Goal: Information Seeking & Learning: Learn about a topic

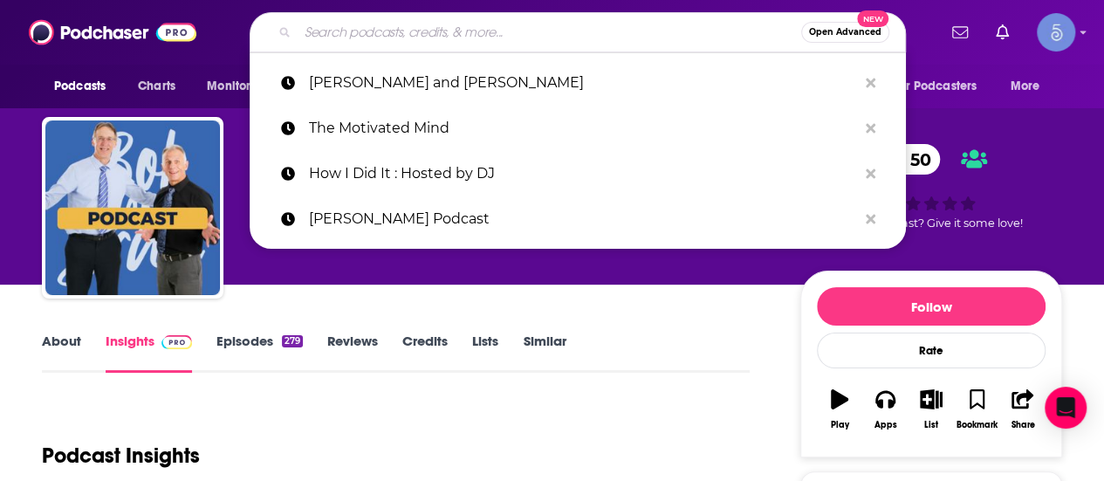
type input "Fabulously Keto"
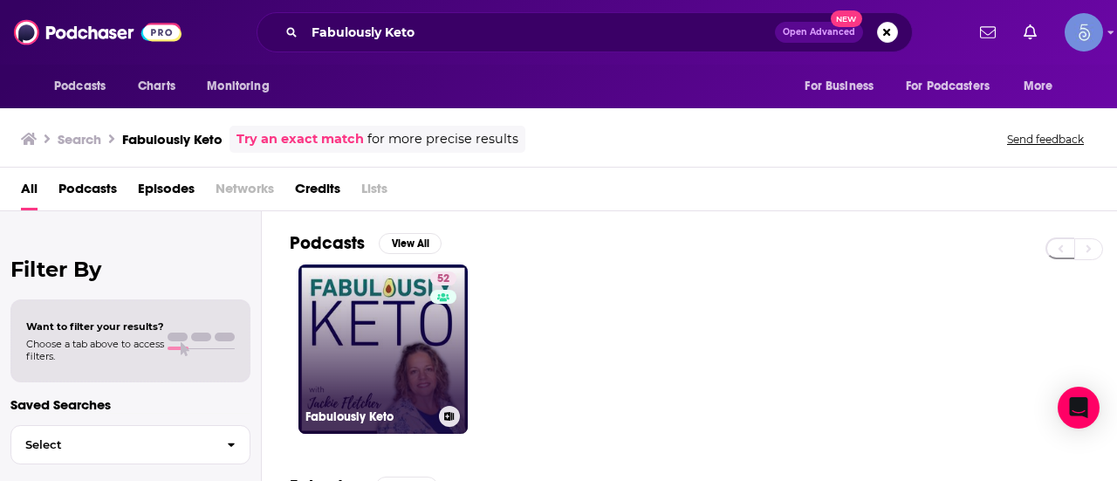
click at [387, 360] on link "52 Fabulously Keto" at bounding box center [382, 348] width 169 height 169
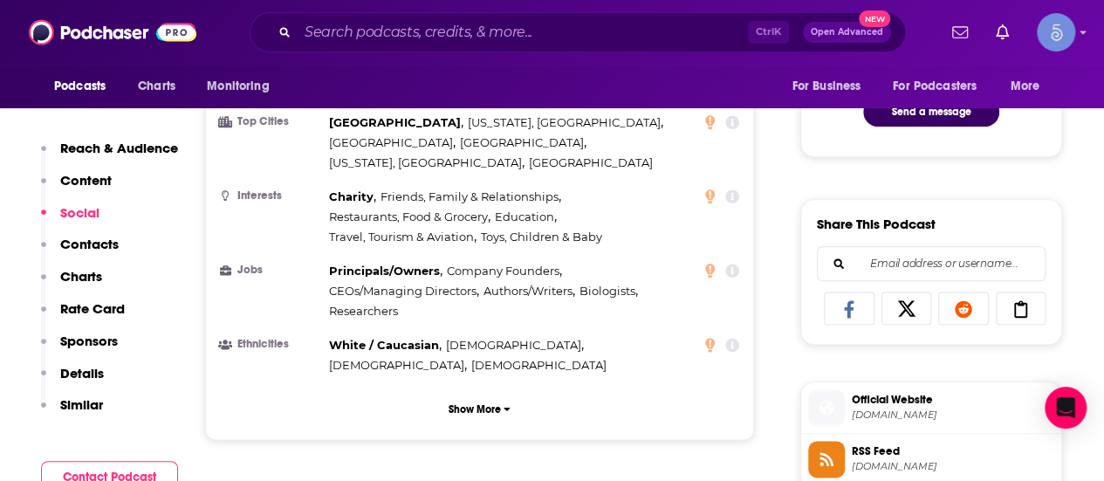
scroll to position [1309, 0]
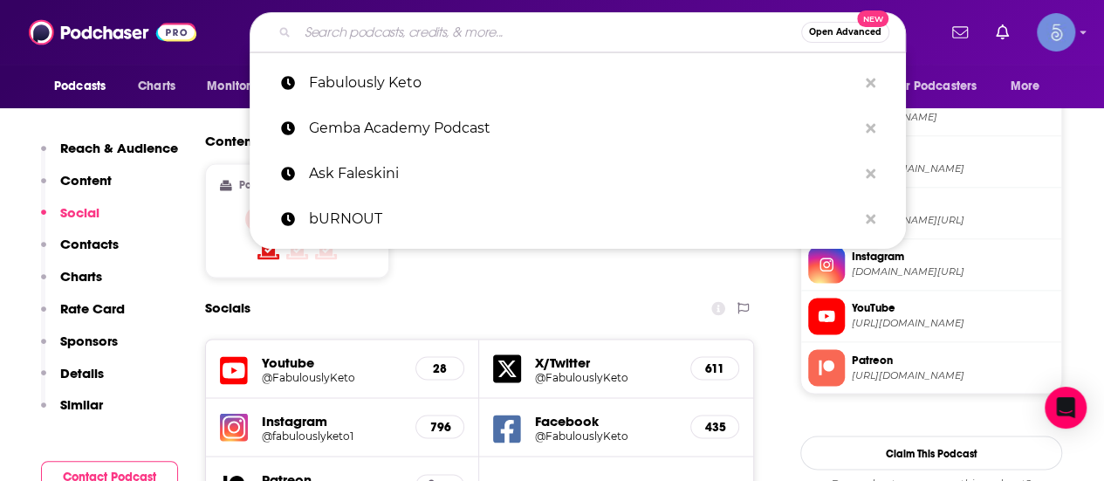
paste input "The Keto Vegan"
type input "The Keto Vegan"
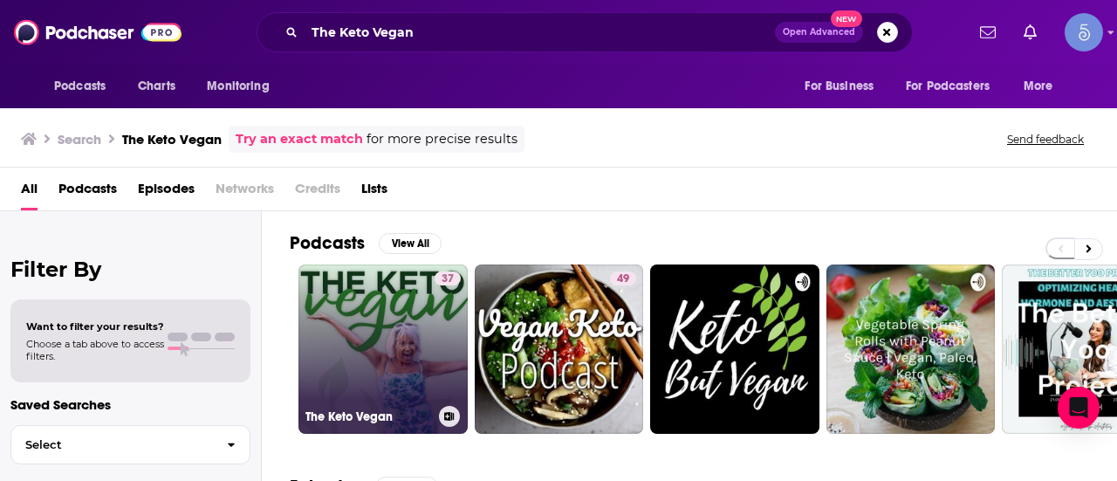
click at [372, 340] on link "37 The Keto Vegan" at bounding box center [382, 348] width 169 height 169
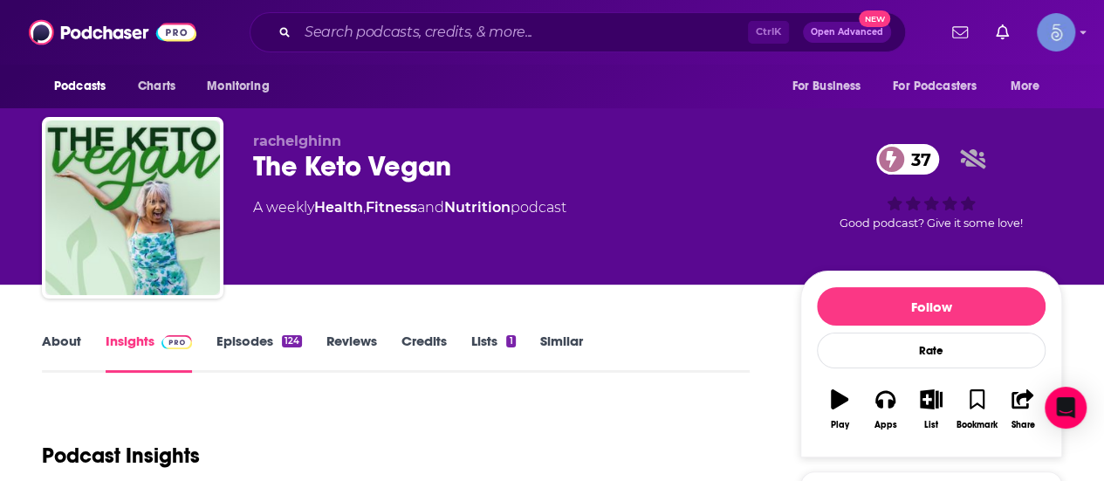
scroll to position [262, 0]
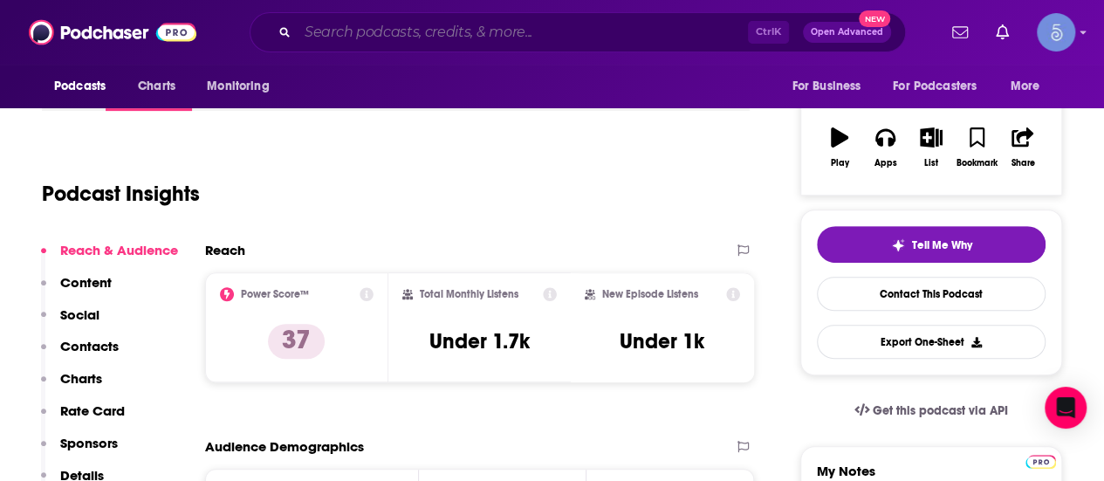
click at [536, 23] on input "Search podcasts, credits, & more..." at bounding box center [523, 32] width 450 height 28
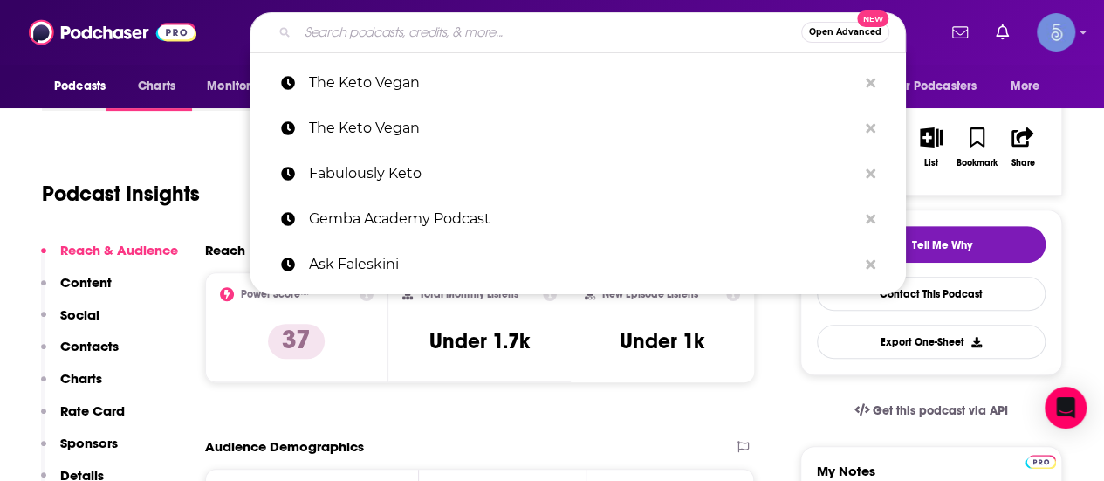
paste input "Keto Talk"
type input "Keto Talk"
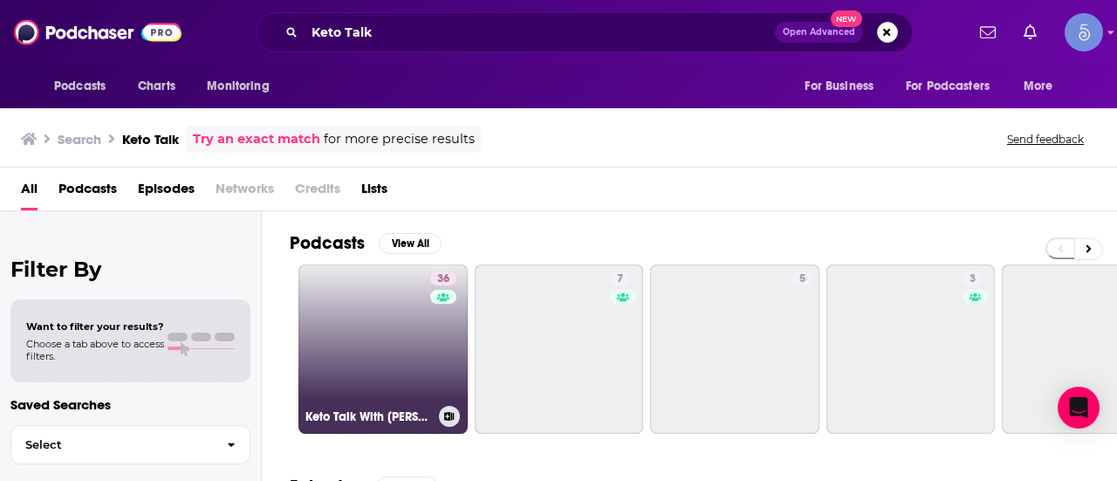
click at [389, 357] on link "36 Keto Talk With [PERSON_NAME] & Dr. [PERSON_NAME]" at bounding box center [382, 348] width 169 height 169
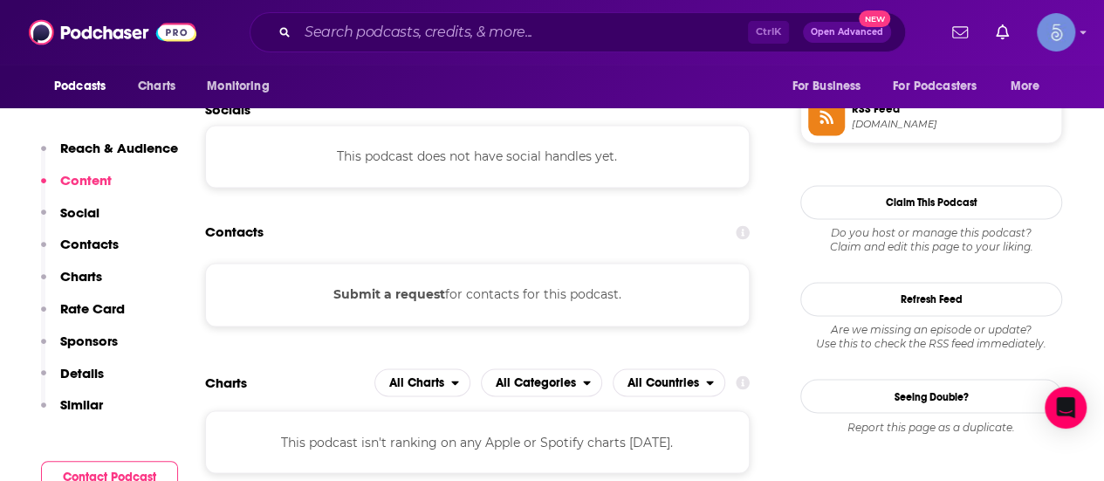
scroll to position [1309, 0]
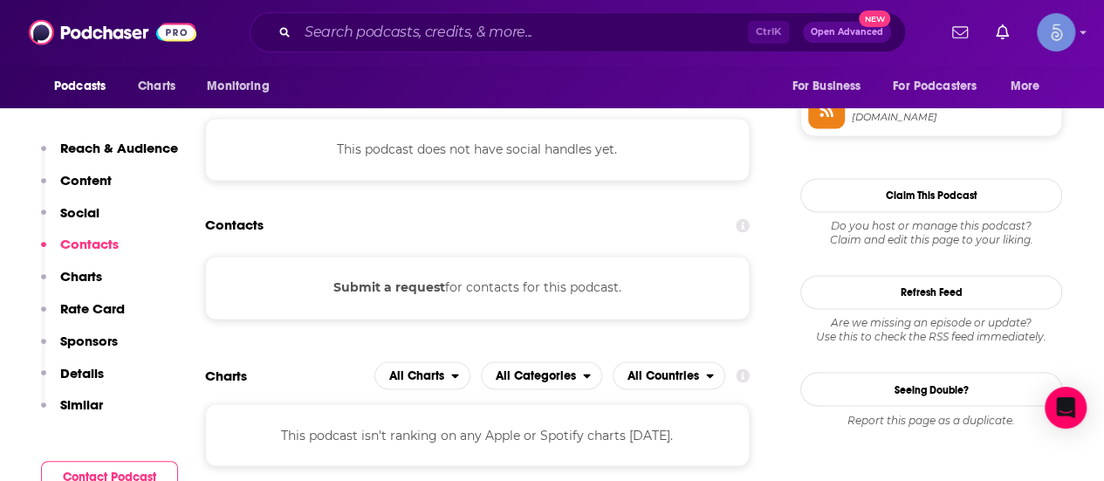
click at [539, 17] on div "Ctrl K Open Advanced New" at bounding box center [578, 32] width 656 height 40
click at [532, 32] on input "Search podcasts, credits, & more..." at bounding box center [523, 32] width 450 height 28
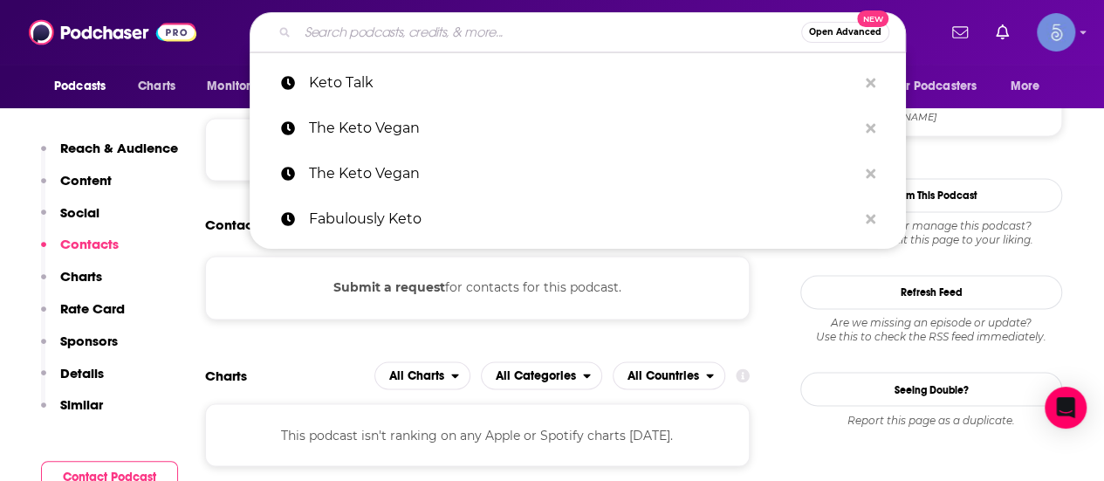
paste input "The Diet Doc Podcasts"
type input "The Diet Doc Podcasts"
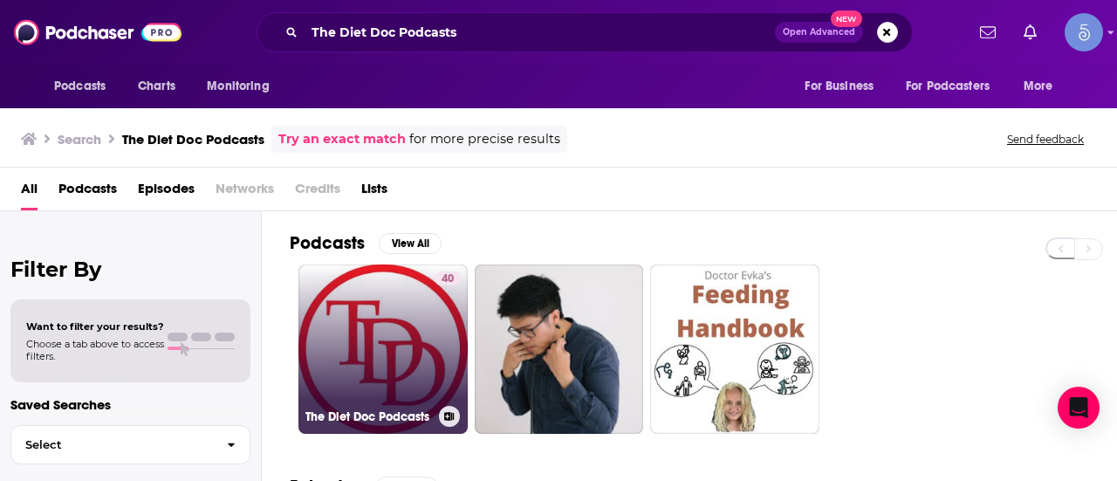
click at [440, 373] on div "40" at bounding box center [448, 338] width 26 height 134
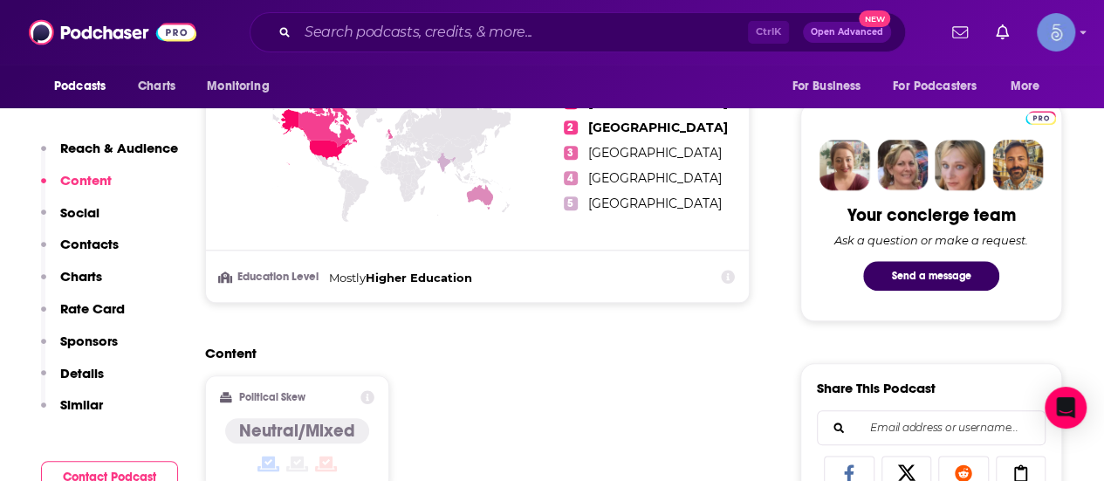
scroll to position [873, 0]
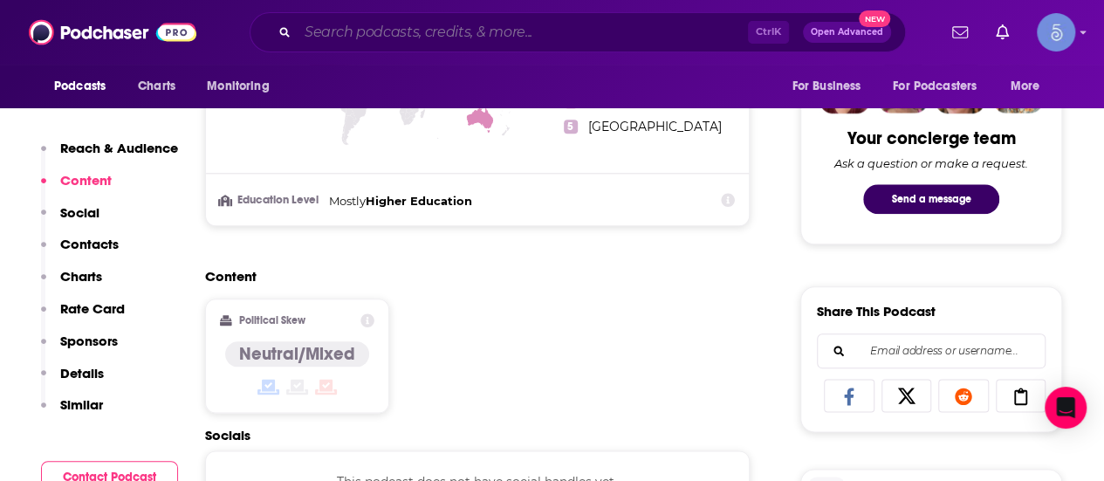
click at [525, 31] on input "Search podcasts, credits, & more..." at bounding box center [523, 32] width 450 height 28
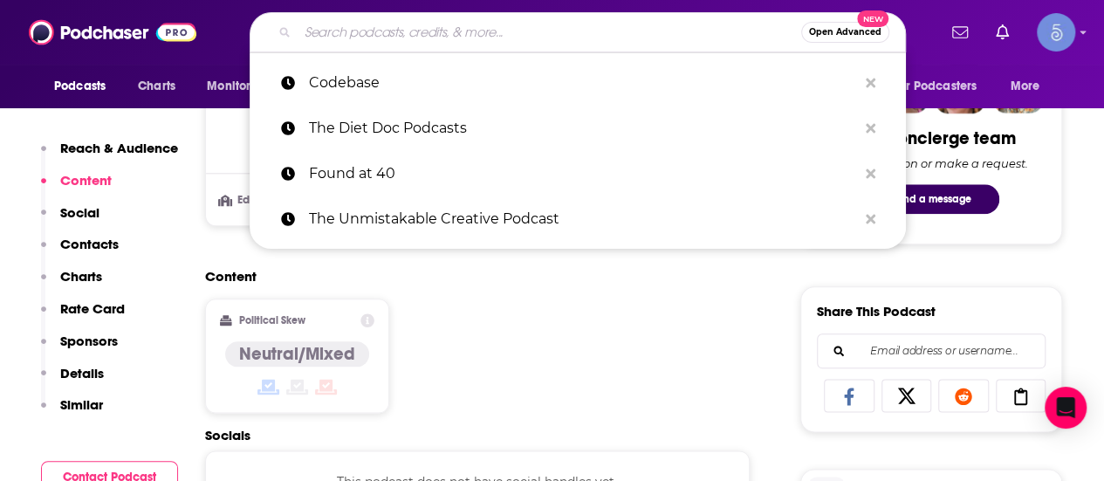
paste input "Life After Diets [PERSON_NAME] / [PERSON_NAME]"
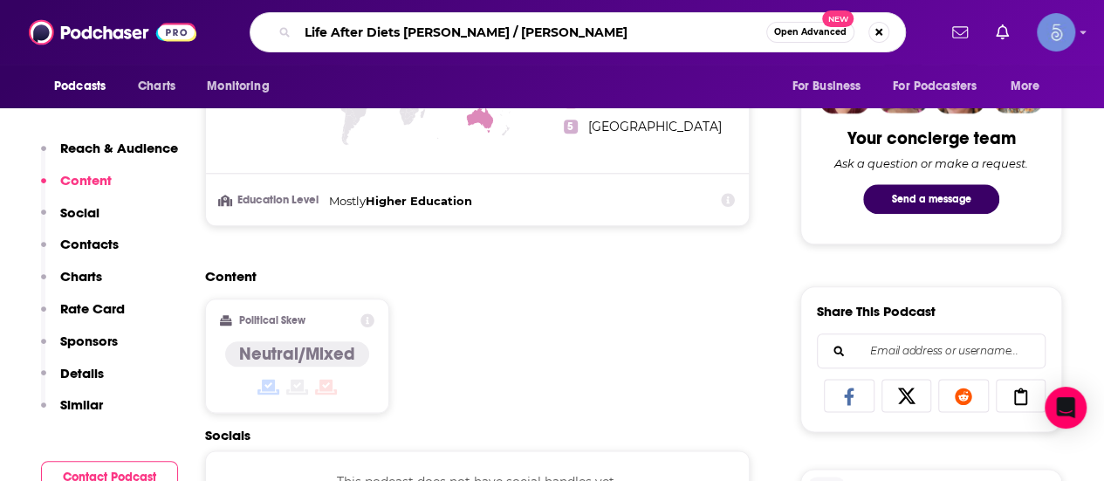
drag, startPoint x: 403, startPoint y: 31, endPoint x: 668, endPoint y: 31, distance: 265.3
click at [668, 31] on input "Life After Diets [PERSON_NAME] / [PERSON_NAME]" at bounding box center [532, 32] width 469 height 28
type input "Life After Diets"
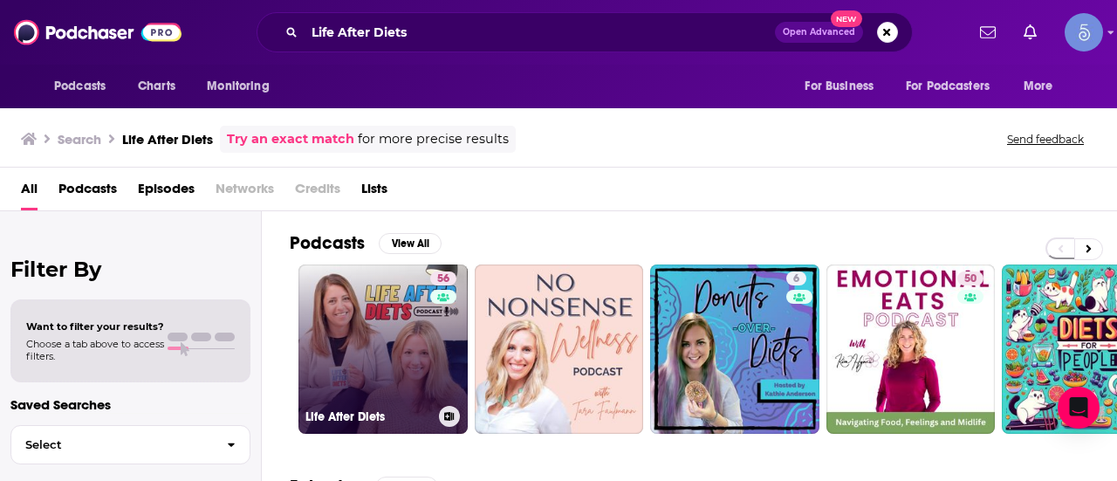
click at [368, 343] on link "56 Life After Diets" at bounding box center [382, 348] width 169 height 169
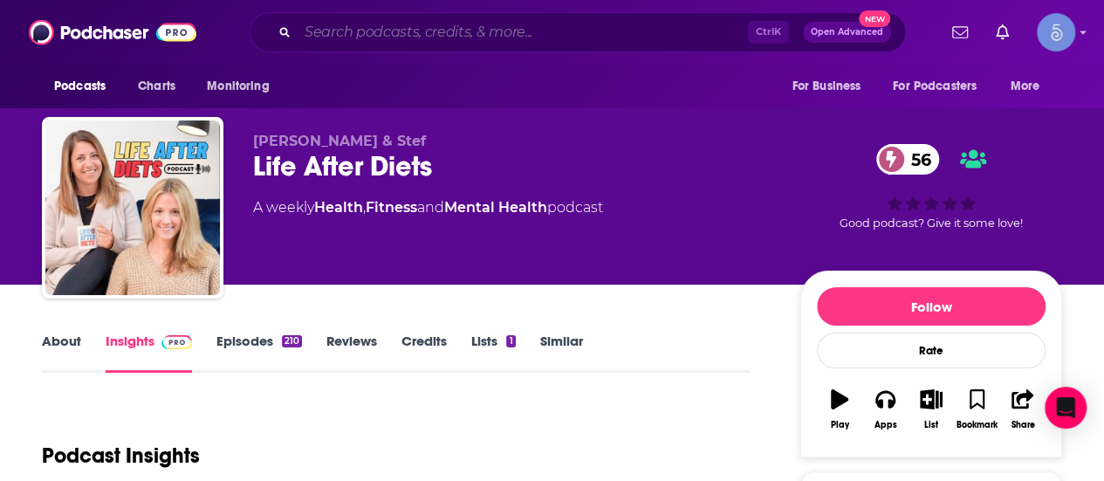
click at [455, 31] on input "Search podcasts, credits, & more..." at bounding box center [523, 32] width 450 height 28
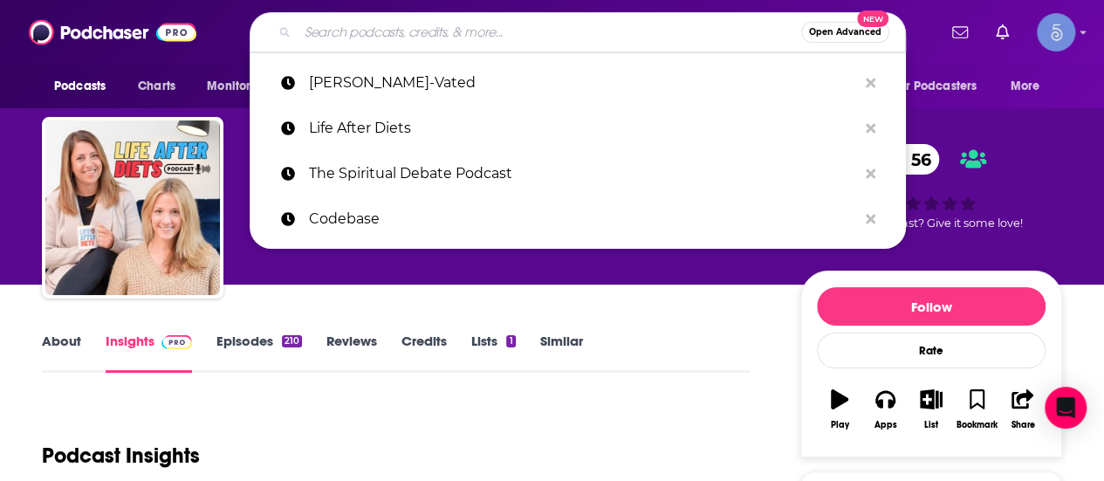
paste input "Nutrition with [PERSON_NAME] | Carnivore Diet"
type input "Nutrition with [PERSON_NAME] | Carnivore Diet"
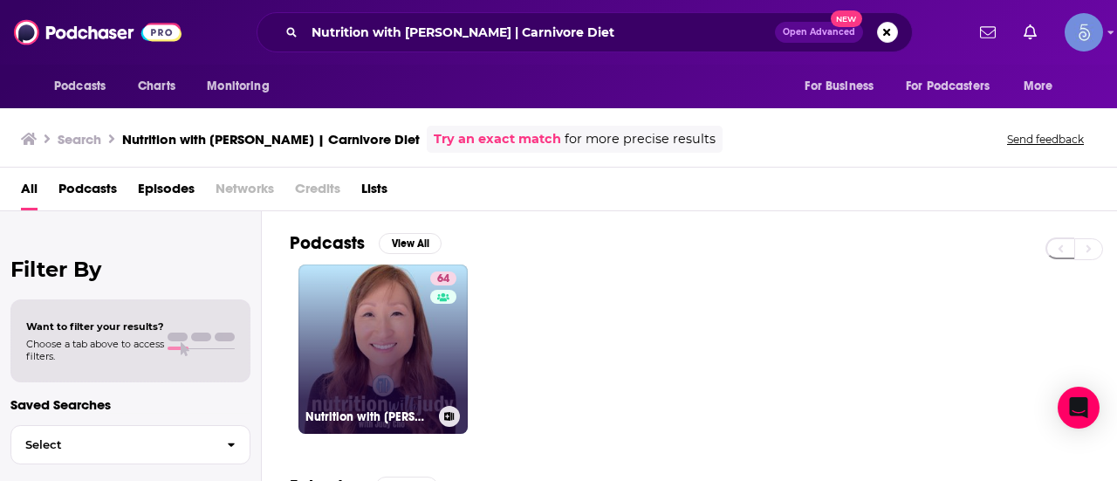
click at [417, 362] on link "64 Nutrition with [PERSON_NAME] | Carnivore Diet" at bounding box center [382, 348] width 169 height 169
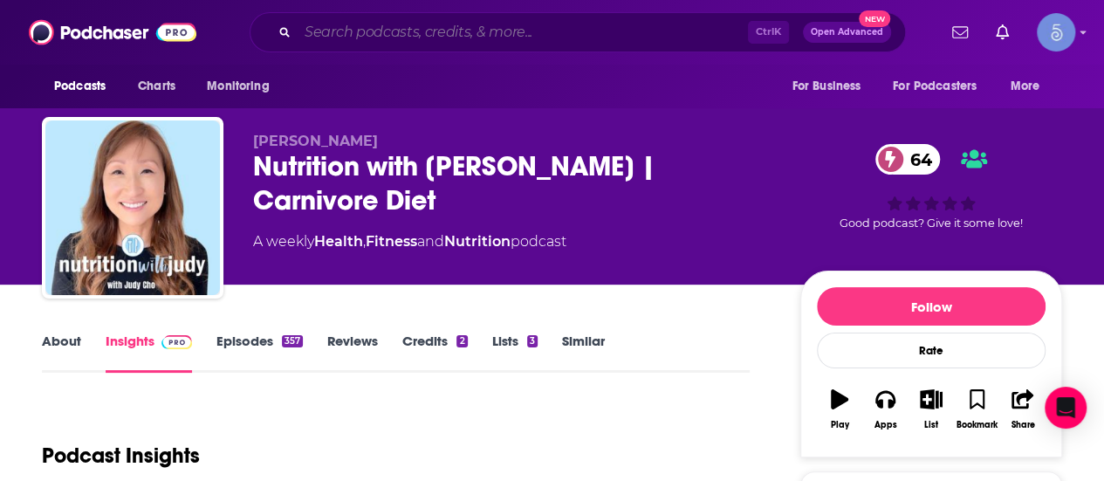
click at [548, 33] on input "Search podcasts, credits, & more..." at bounding box center [523, 32] width 450 height 28
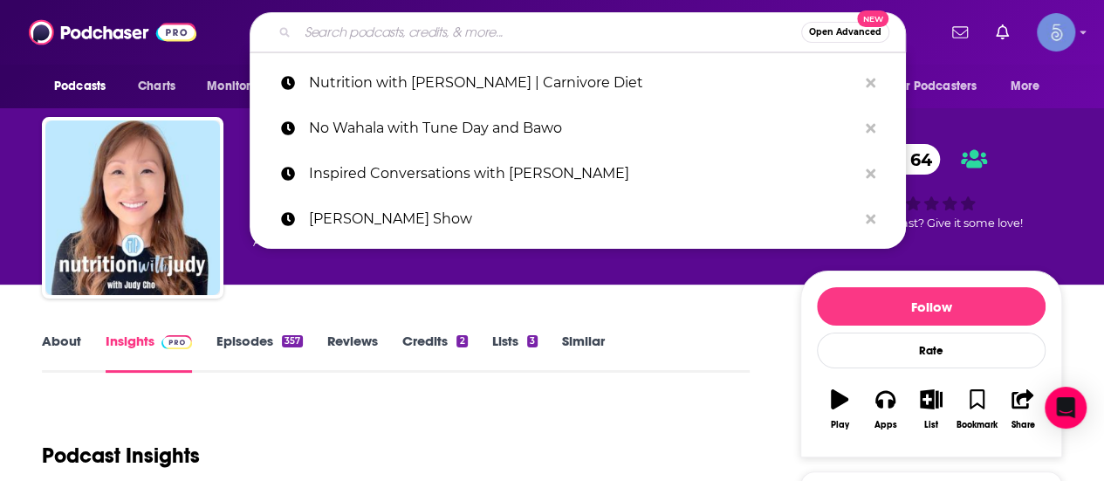
paste input "Primal Diet - Modern Health"
type input "Primal Diet - Modern Health"
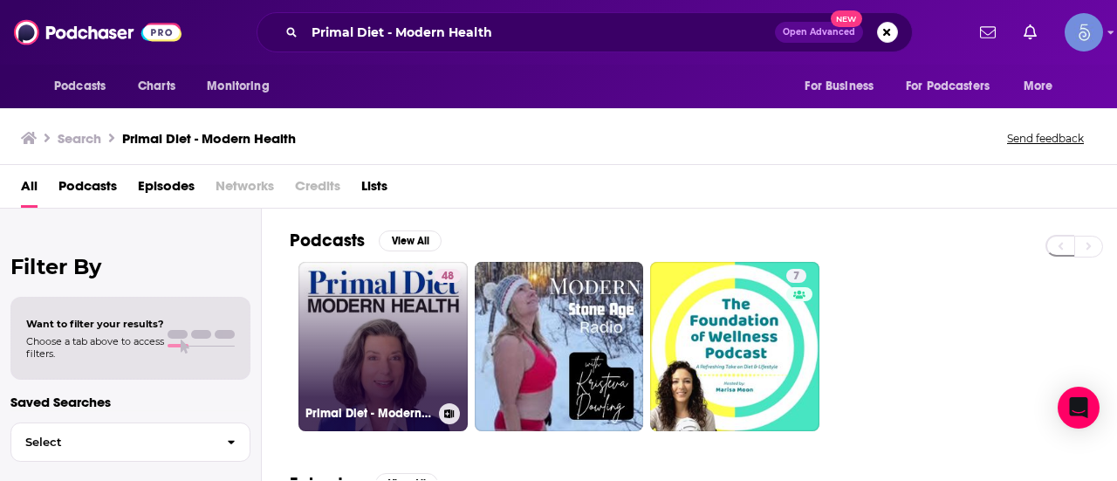
click at [372, 368] on link "48 Primal Diet - Modern Health" at bounding box center [382, 346] width 169 height 169
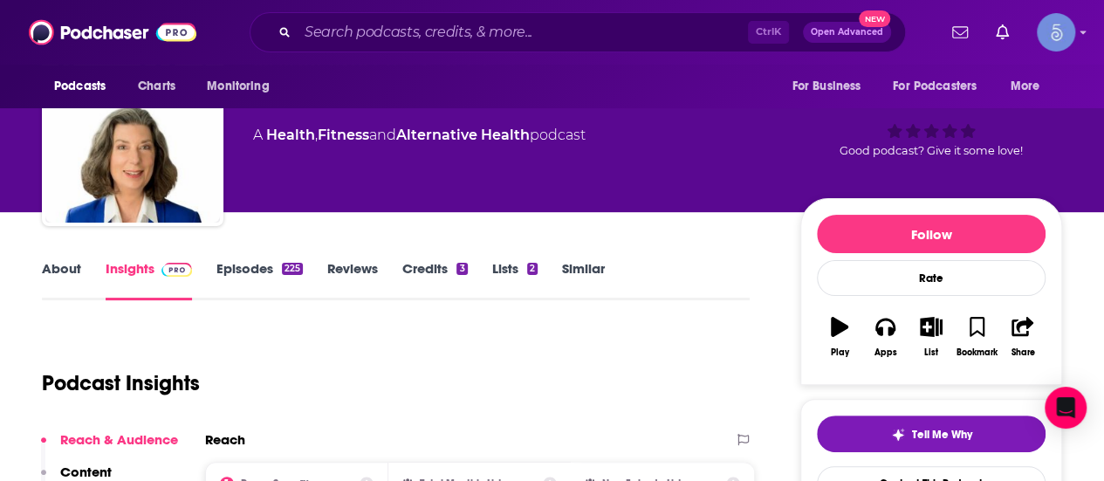
scroll to position [262, 0]
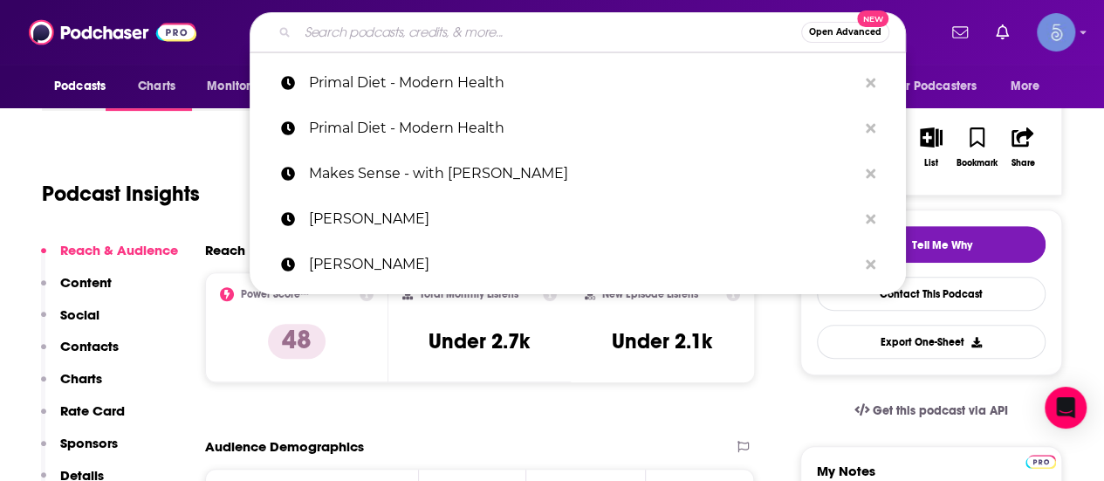
paste input "Primal Diet - Modern Health"
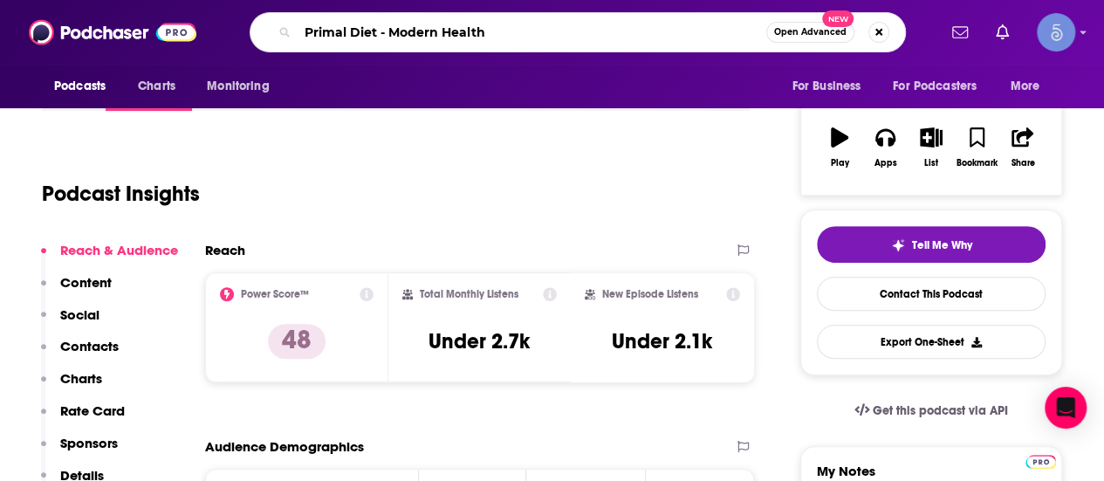
type input "Primal Diet - Modern Health"
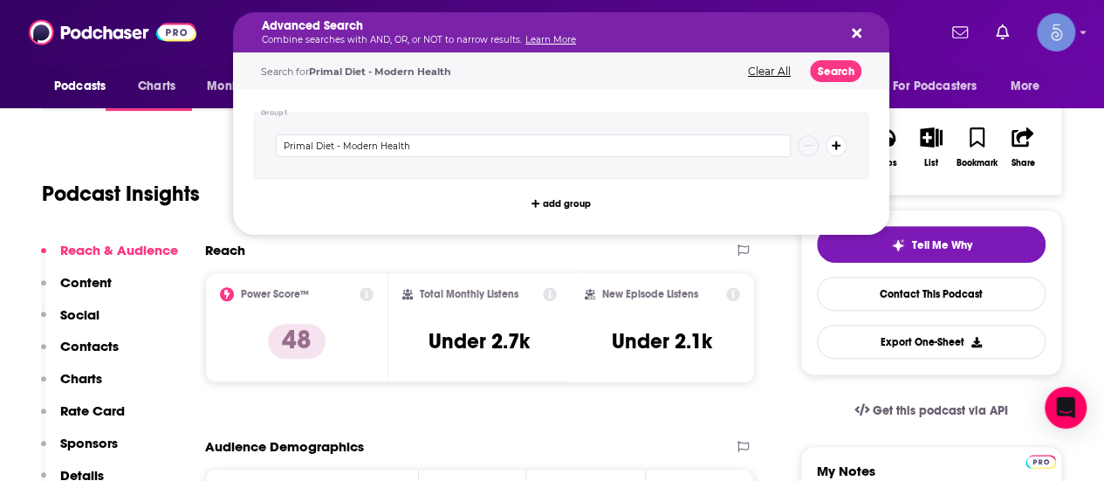
click at [866, 29] on div "Advanced Search Combine searches with AND, OR, or NOT to narrow results. Learn …" at bounding box center [561, 32] width 656 height 40
click at [852, 30] on icon "Search podcasts, credits, & more..." at bounding box center [857, 34] width 10 height 10
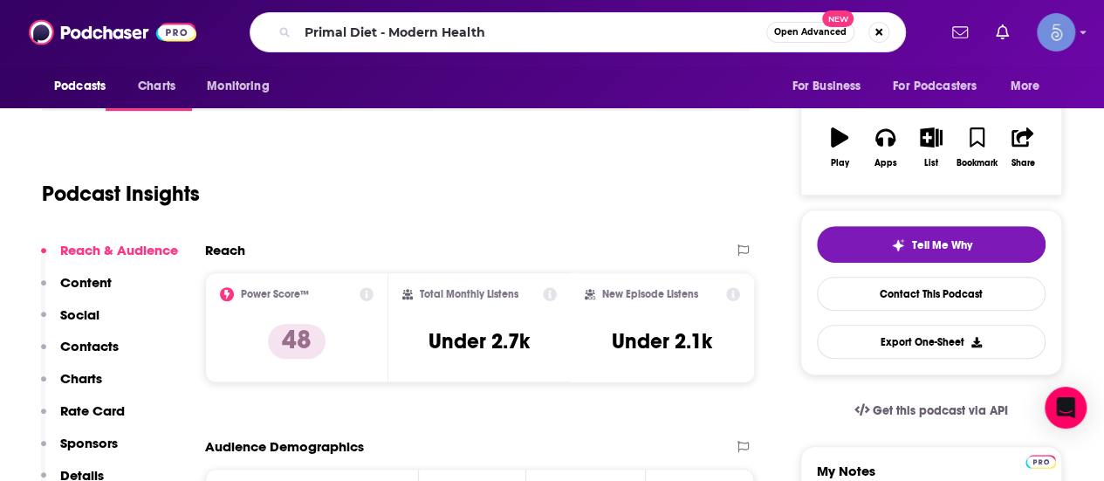
click at [600, 55] on div "Podcasts Charts Monitoring Primal Diet - Modern Health Open Advanced New For Bu…" at bounding box center [552, 32] width 1104 height 65
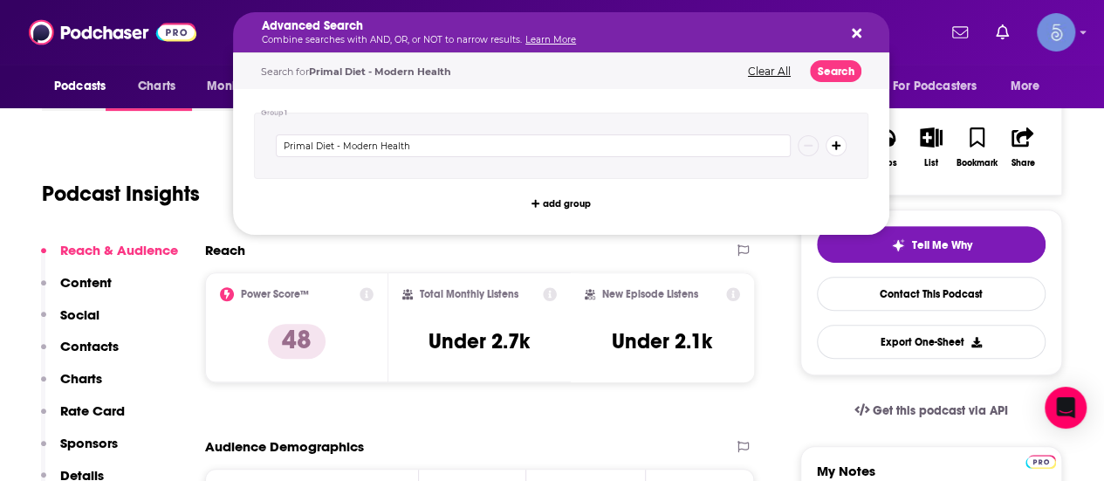
click at [601, 38] on p "Combine searches with AND, OR, or NOT to narrow results. Learn More" at bounding box center [547, 40] width 571 height 9
click at [849, 32] on button "Search podcasts, credits, & more..." at bounding box center [853, 32] width 14 height 14
click at [856, 29] on icon "Search podcasts, credits, & more..." at bounding box center [857, 33] width 10 height 14
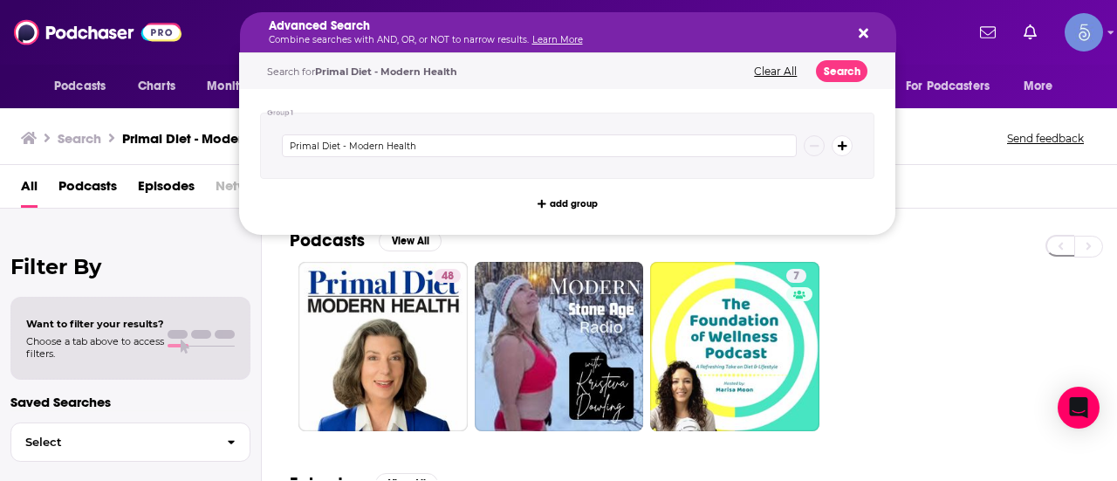
click at [865, 29] on icon "Search podcasts, credits, & more..." at bounding box center [864, 33] width 10 height 14
click at [868, 18] on div "Advanced Search Combine searches with AND, OR, or NOT to narrow results. Learn …" at bounding box center [568, 32] width 656 height 40
click at [866, 28] on icon "Search podcasts, credits, & more..." at bounding box center [864, 33] width 10 height 14
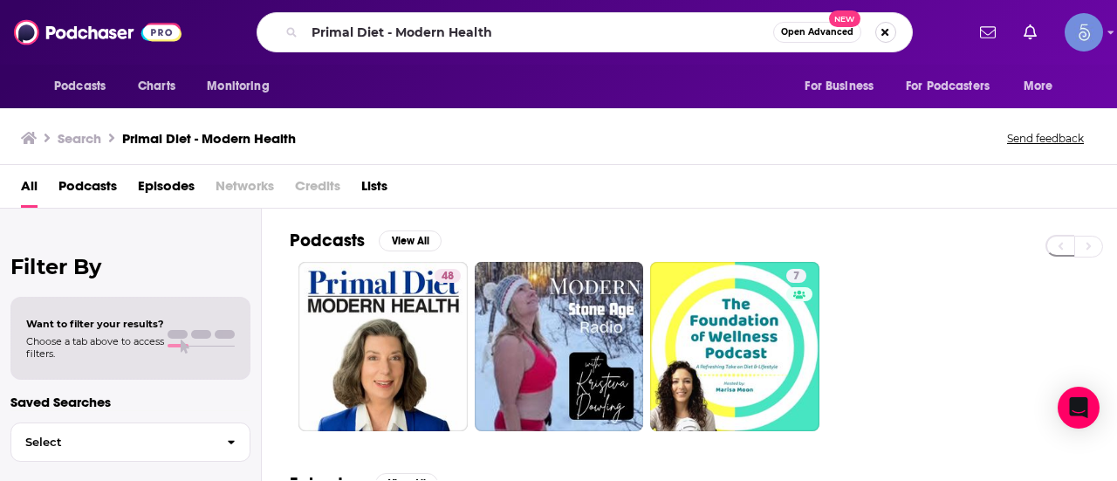
click at [883, 31] on button "Search podcasts, credits, & more..." at bounding box center [885, 32] width 21 height 21
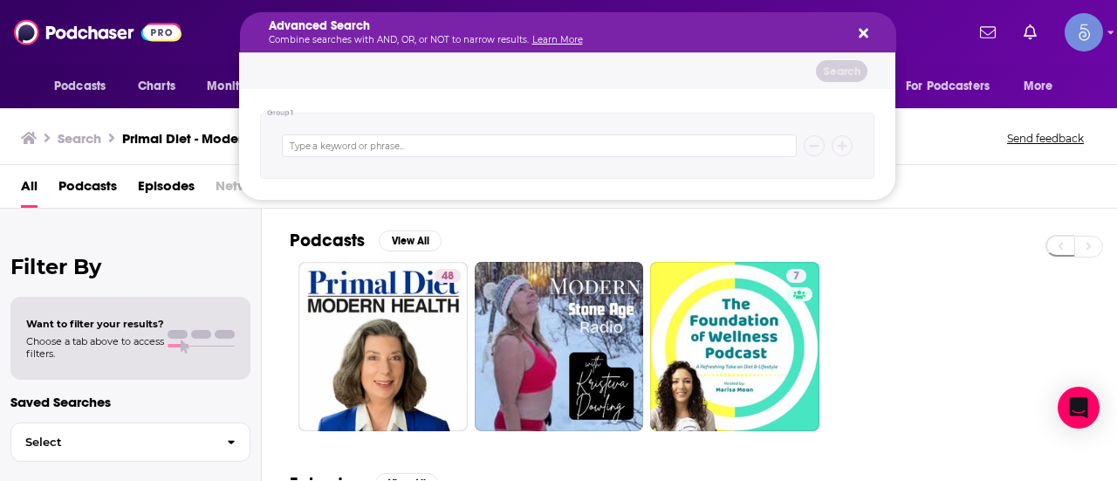
click at [867, 25] on div "Advanced Search Combine searches with AND, OR, or NOT to narrow results. Learn …" at bounding box center [568, 32] width 656 height 40
click at [864, 30] on icon "Search podcasts, credits, & more..." at bounding box center [864, 33] width 10 height 14
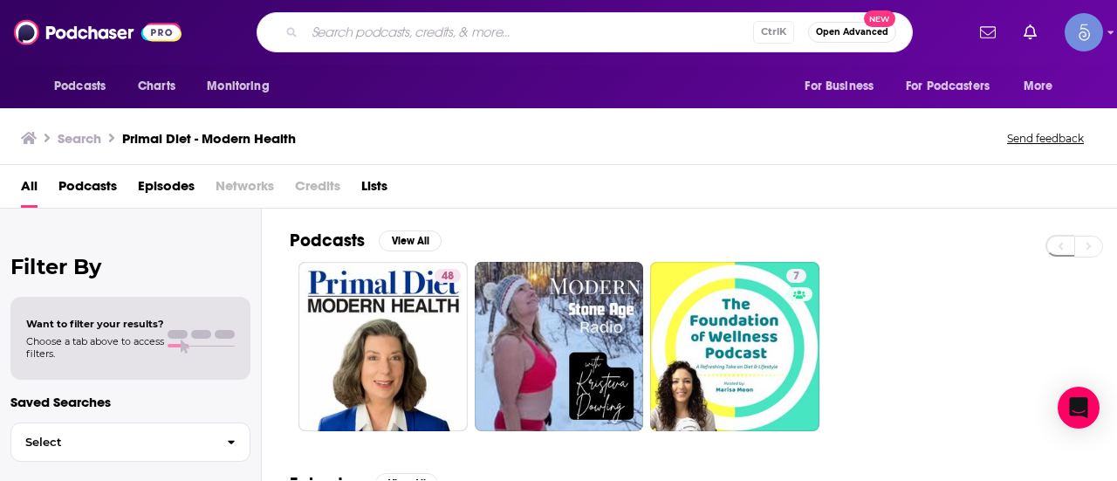
click at [410, 44] on input "Search podcasts, credits, & more..." at bounding box center [529, 32] width 448 height 28
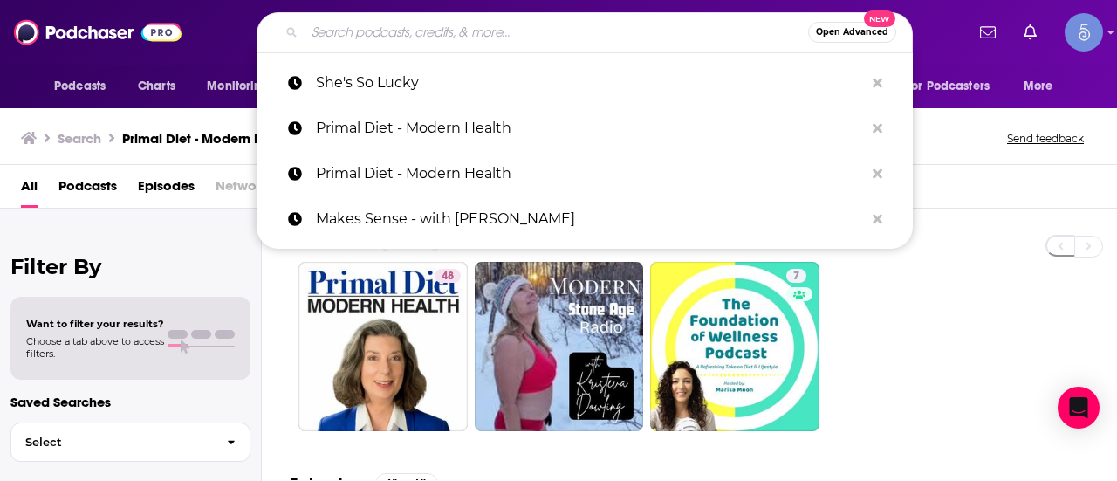
paste input "Diet Disruptors"
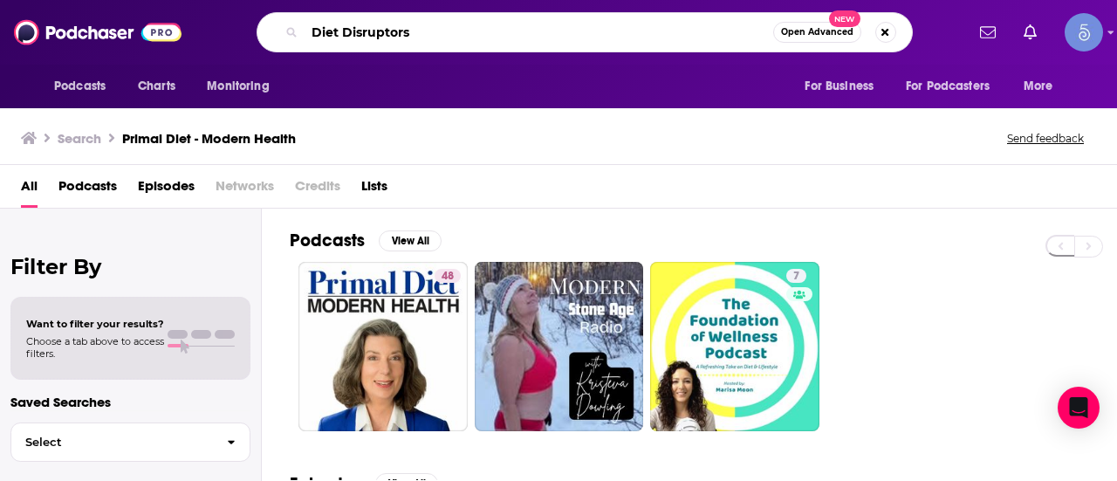
type input "Diet Disruptors"
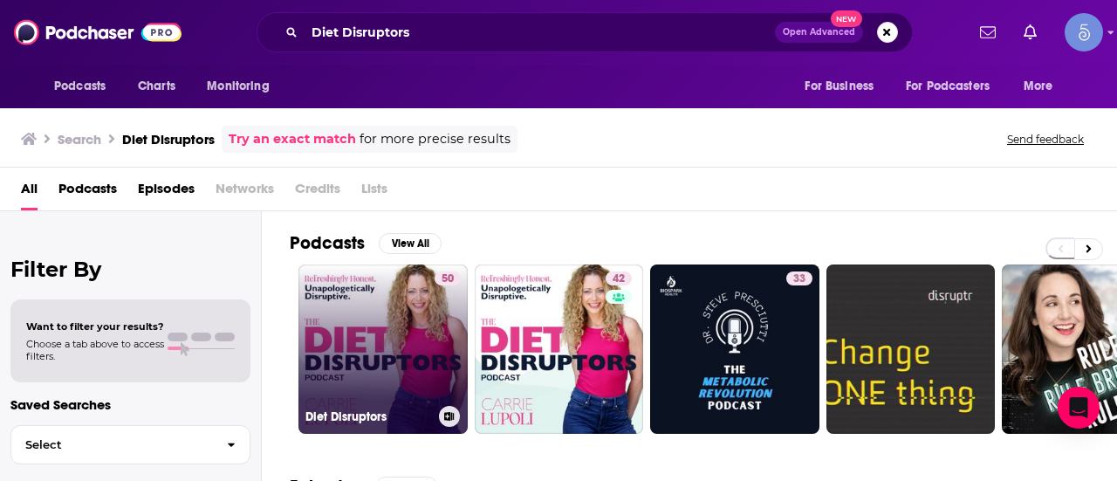
click at [424, 331] on link "50 Diet Disruptors" at bounding box center [382, 348] width 169 height 169
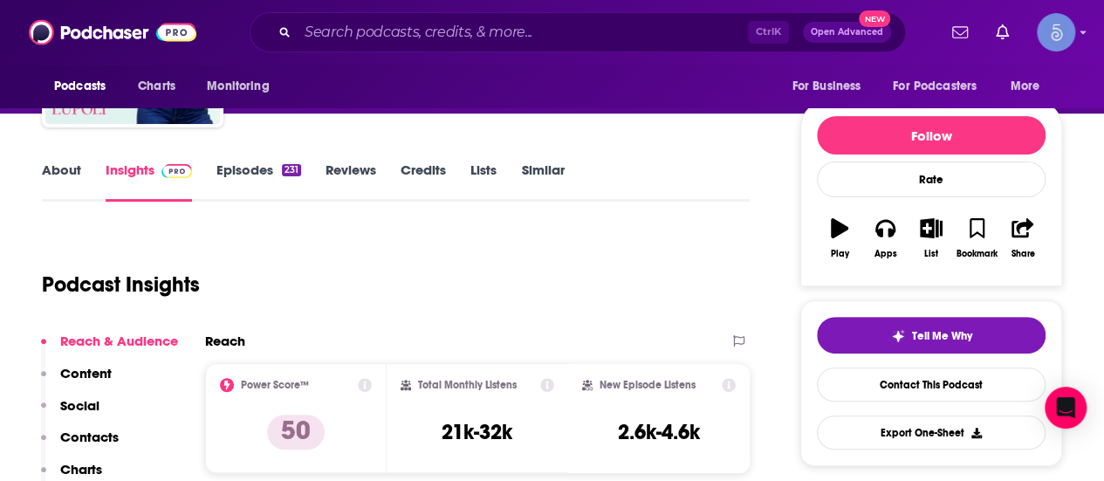
scroll to position [175, 0]
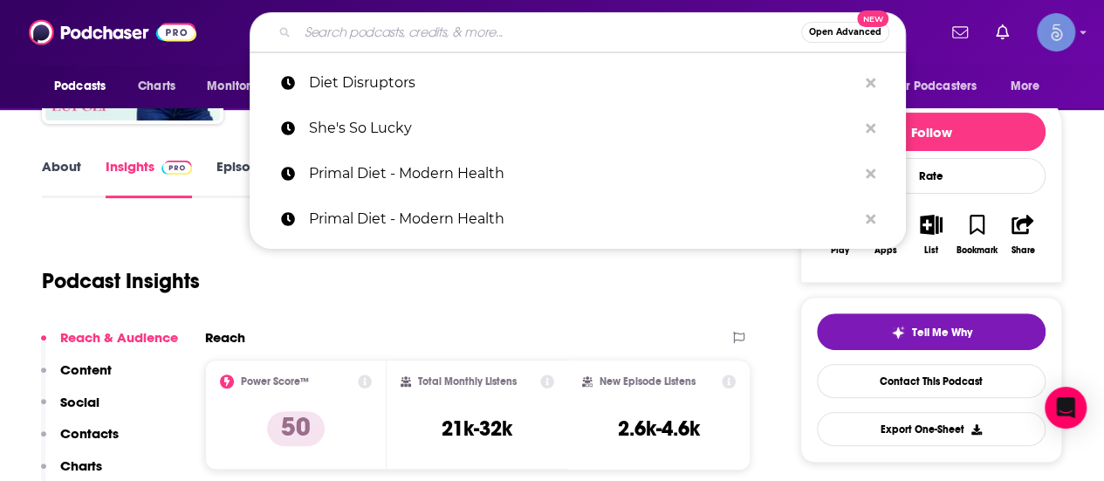
click at [597, 40] on input "Search podcasts, credits, & more..." at bounding box center [549, 32] width 503 height 28
paste input "It’s Beyond The Food: The Non-Diet Coaching Podcast"
type input "It’s Beyond The Food: The Non-Diet Coaching Podcast"
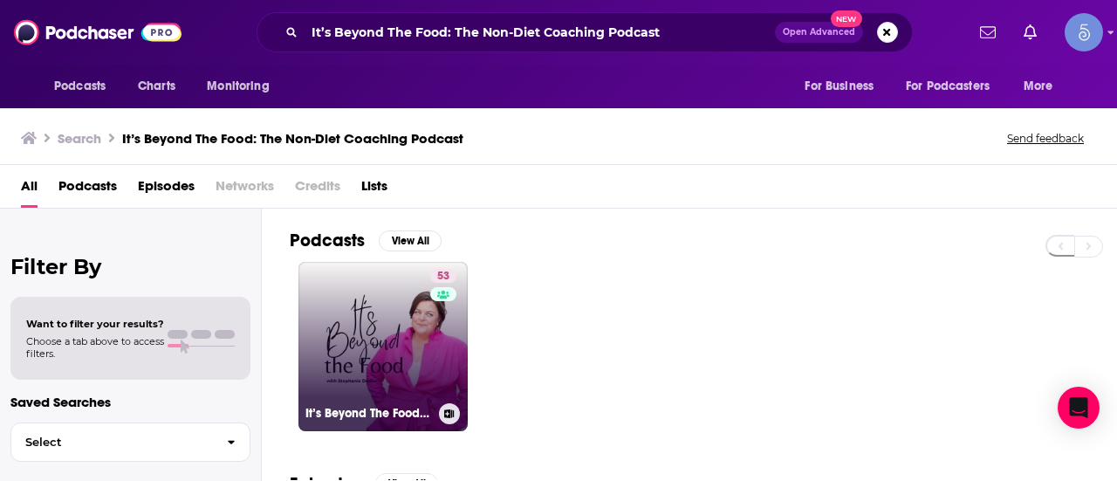
click at [430, 357] on div "53" at bounding box center [445, 336] width 31 height 134
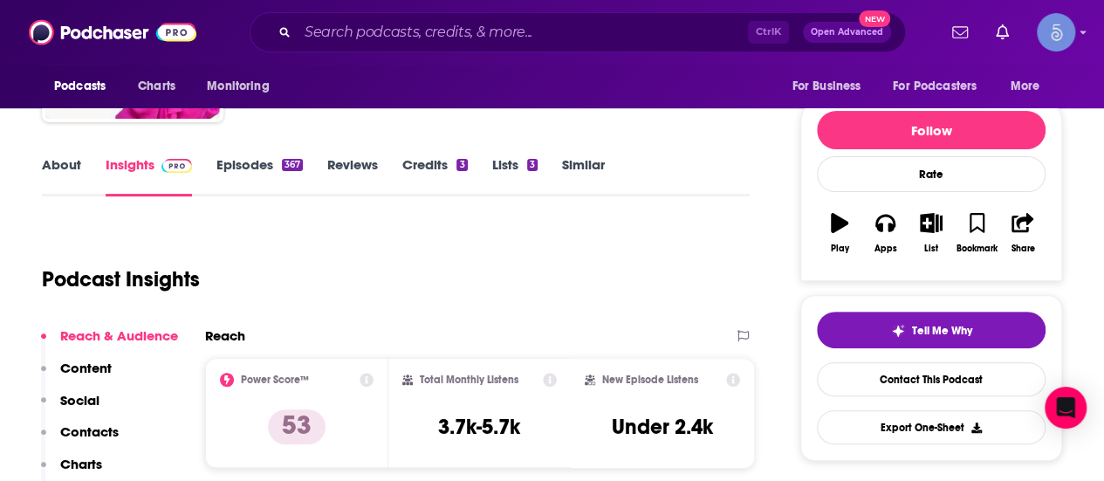
scroll to position [175, 0]
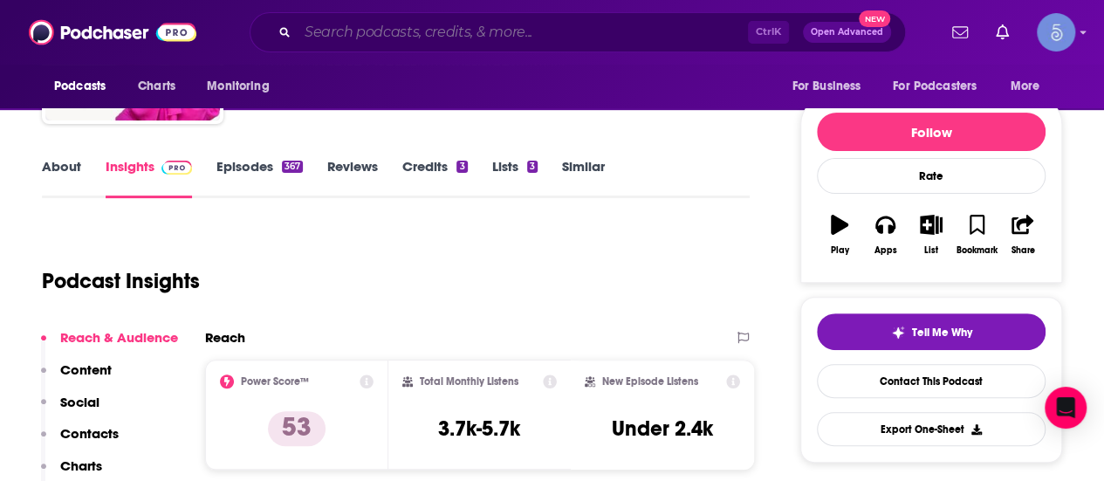
click at [588, 25] on input "Search podcasts, credits, & more..." at bounding box center [523, 32] width 450 height 28
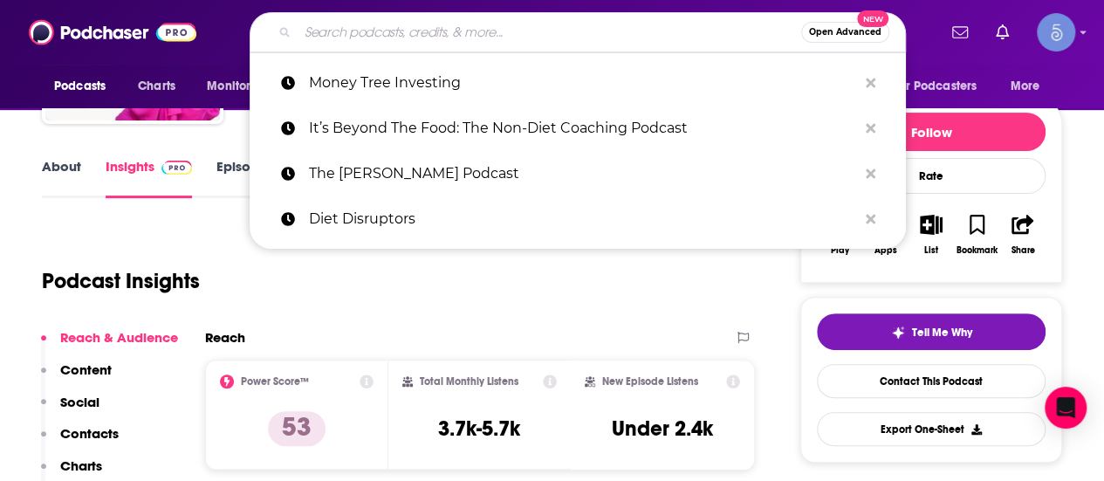
paste input "Diet and Health [DATE]"
type input "Diet and Health [DATE]"
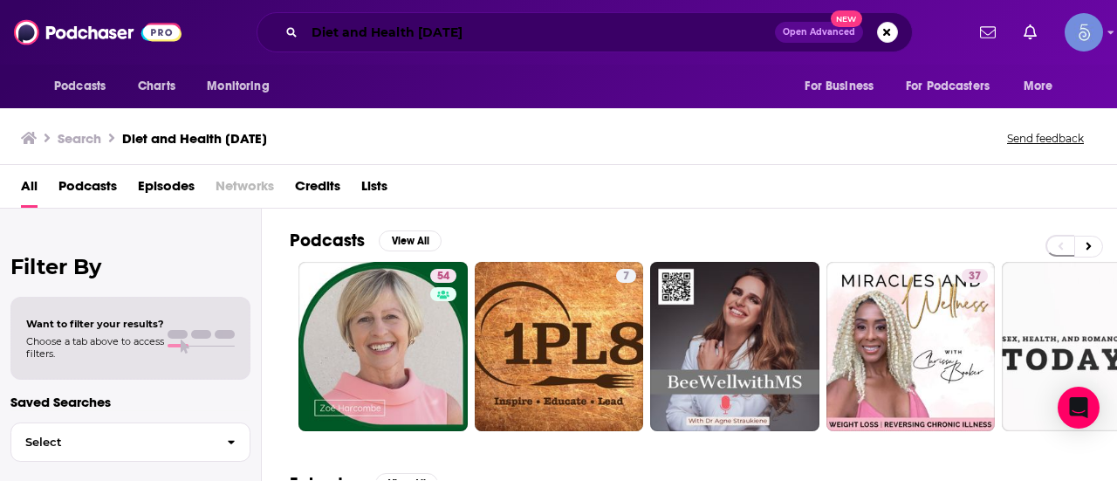
click at [540, 44] on input "Diet and Health [DATE]" at bounding box center [540, 32] width 470 height 28
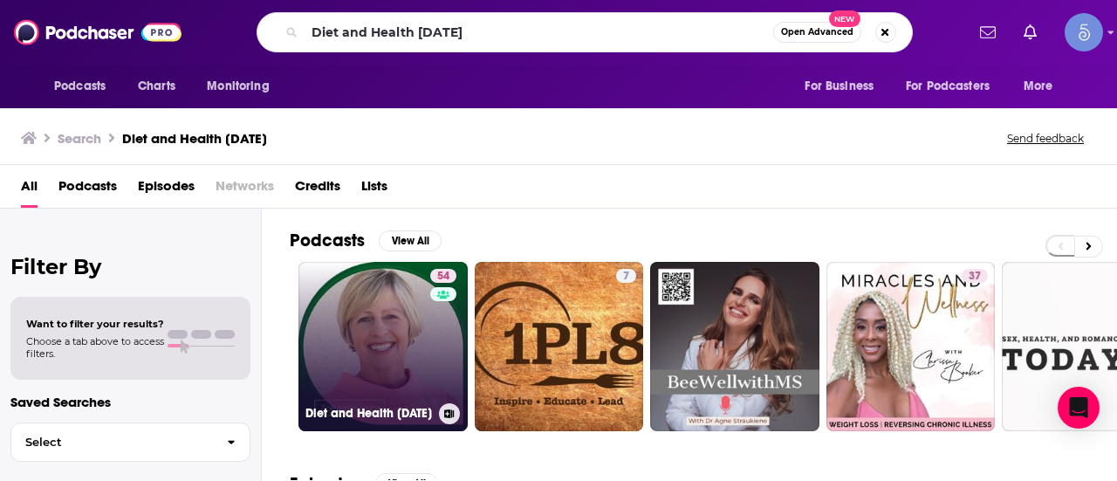
click at [407, 357] on link "54 Diet and Health [DATE]" at bounding box center [382, 346] width 169 height 169
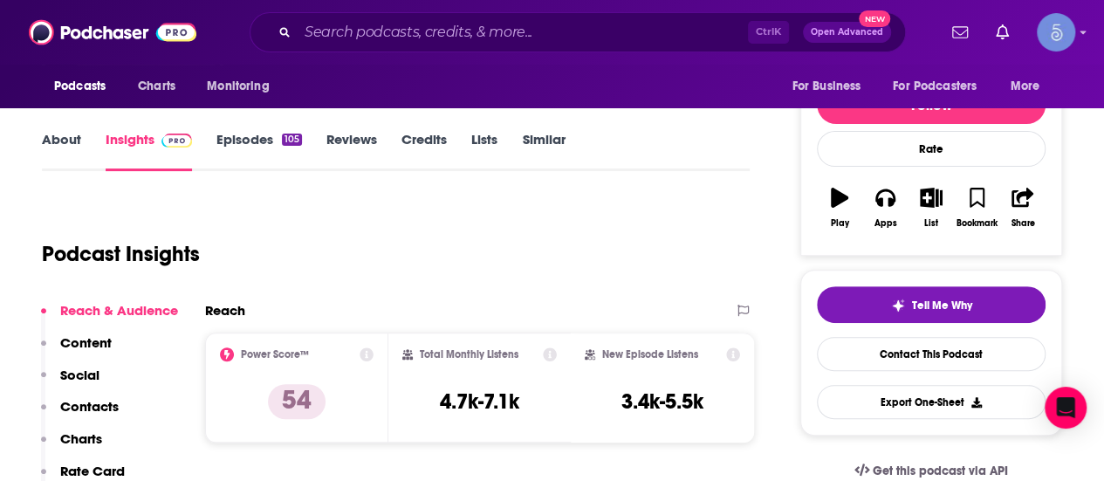
scroll to position [175, 0]
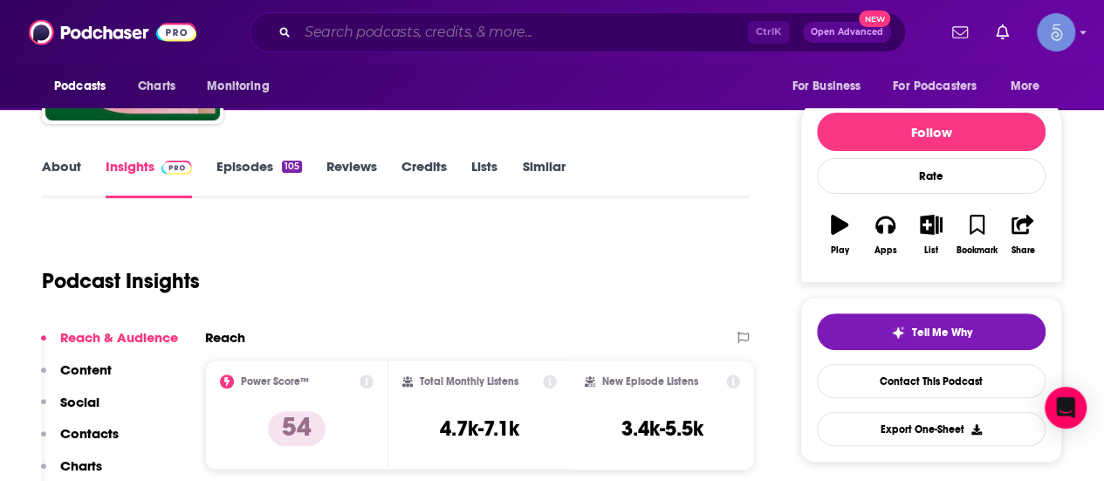
click at [642, 27] on input "Search podcasts, credits, & more..." at bounding box center [523, 32] width 450 height 28
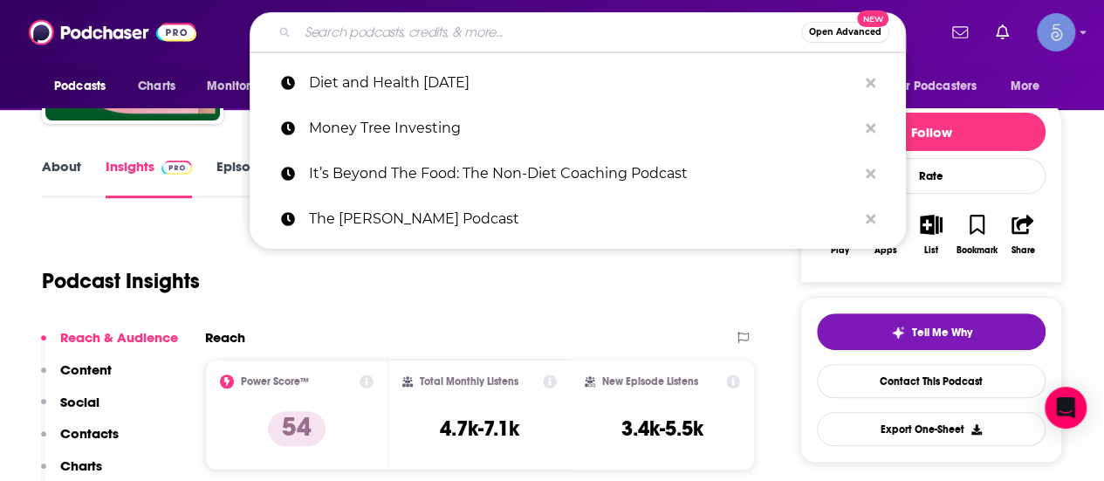
paste input "The Anti Diet Club"
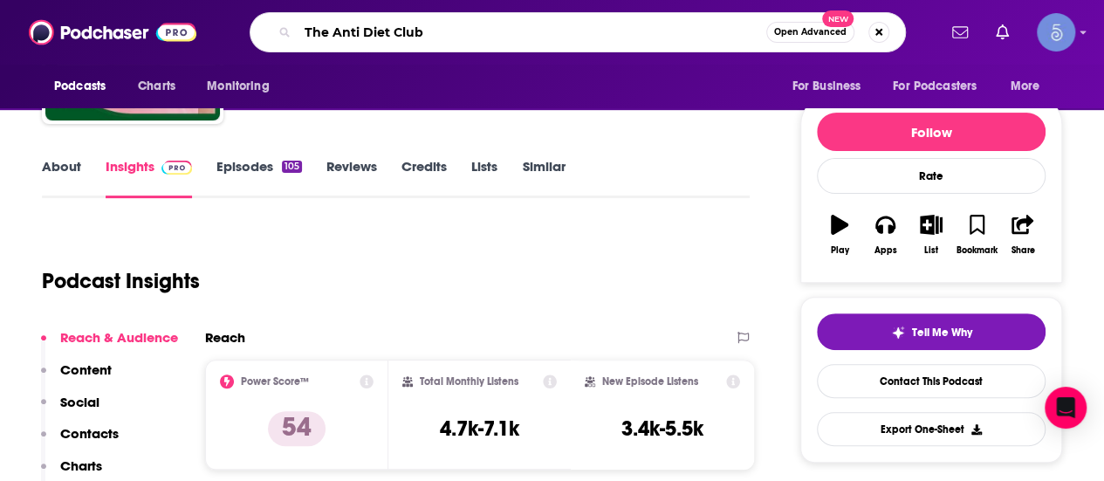
type input "The Anti Diet Club"
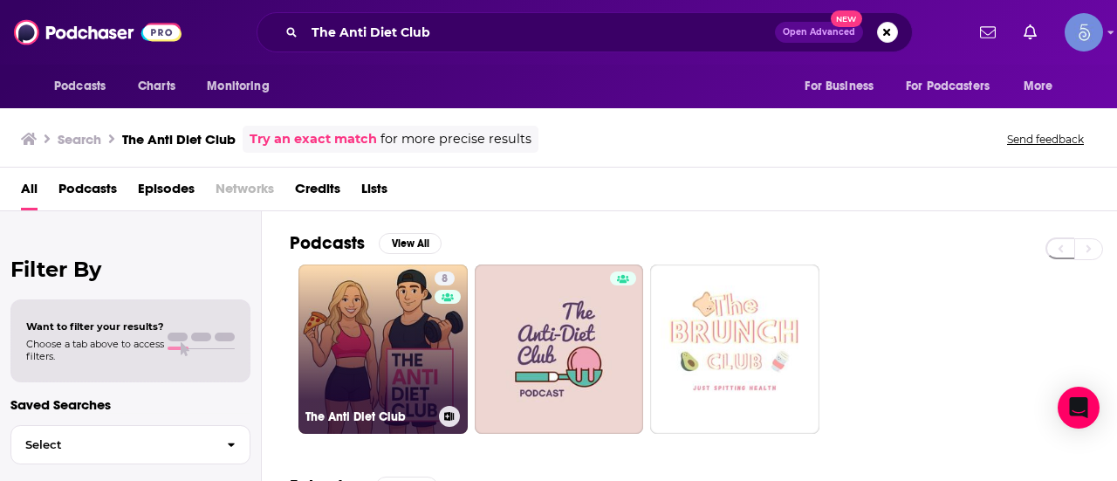
click at [435, 350] on div "8" at bounding box center [448, 338] width 26 height 134
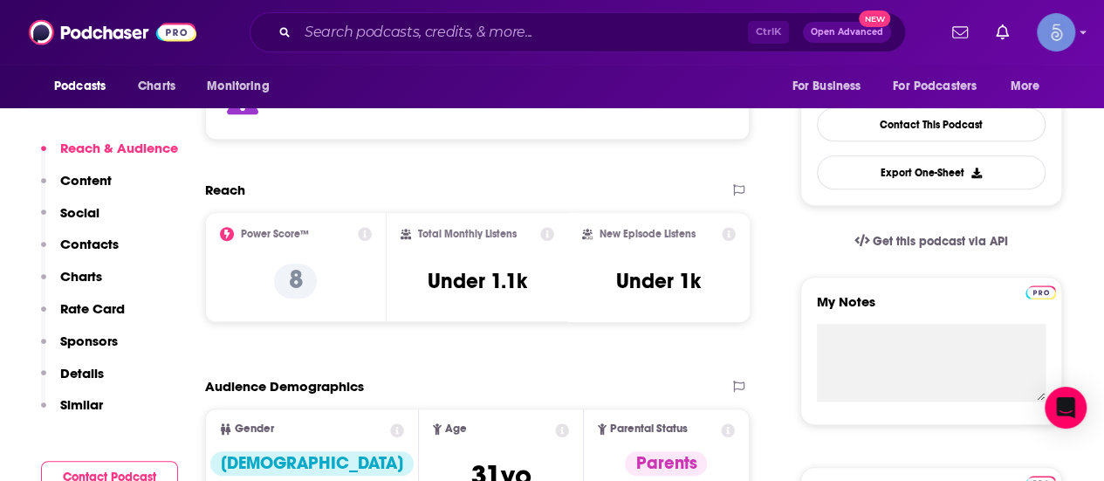
scroll to position [349, 0]
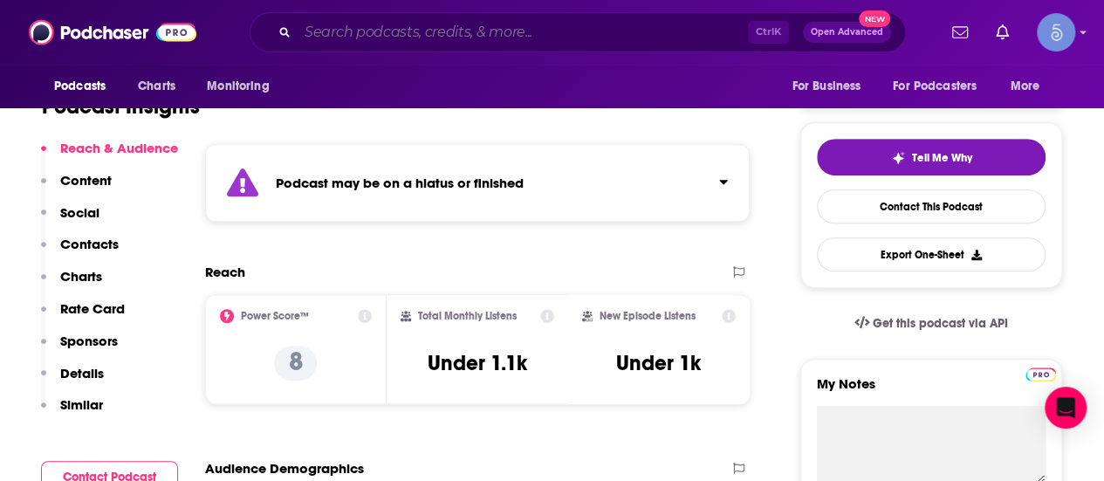
click at [539, 31] on input "Search podcasts, credits, & more..." at bounding box center [523, 32] width 450 height 28
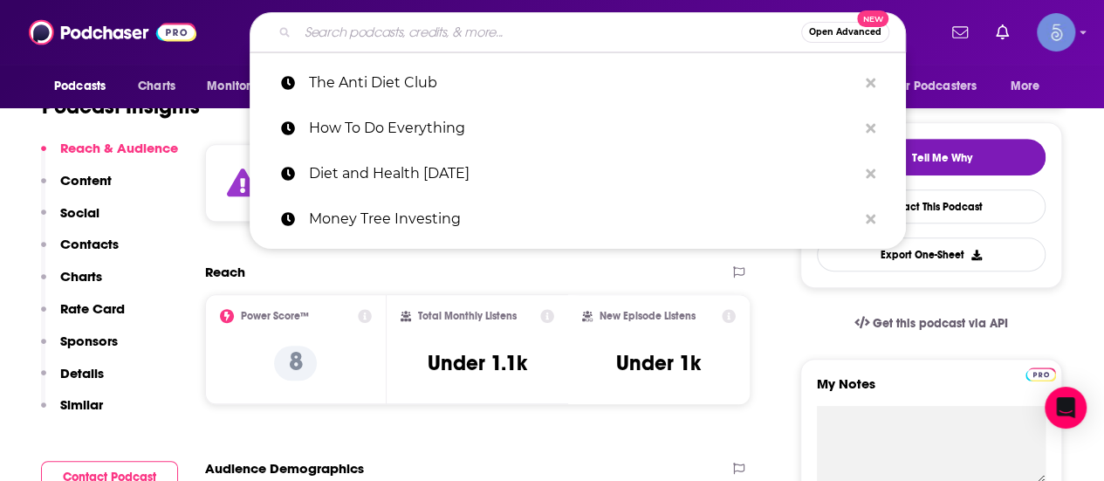
paste input "Welcome to Dismantling Diet Cultured"
type input "Welcome to Dismantling Diet Cultured"
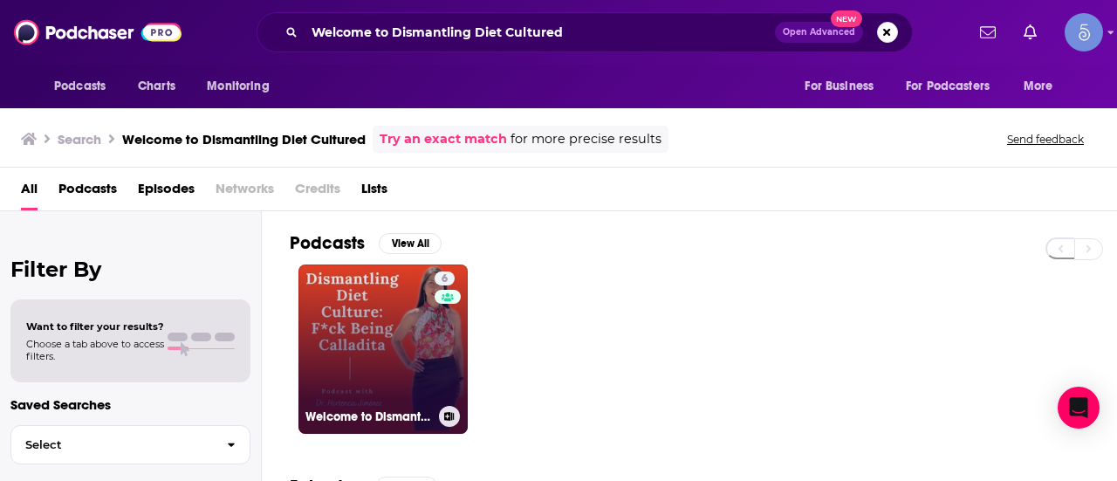
click at [384, 394] on link "6 Welcome to Dismantling Diet Cultured: F*ck Being Calladita" at bounding box center [382, 348] width 169 height 169
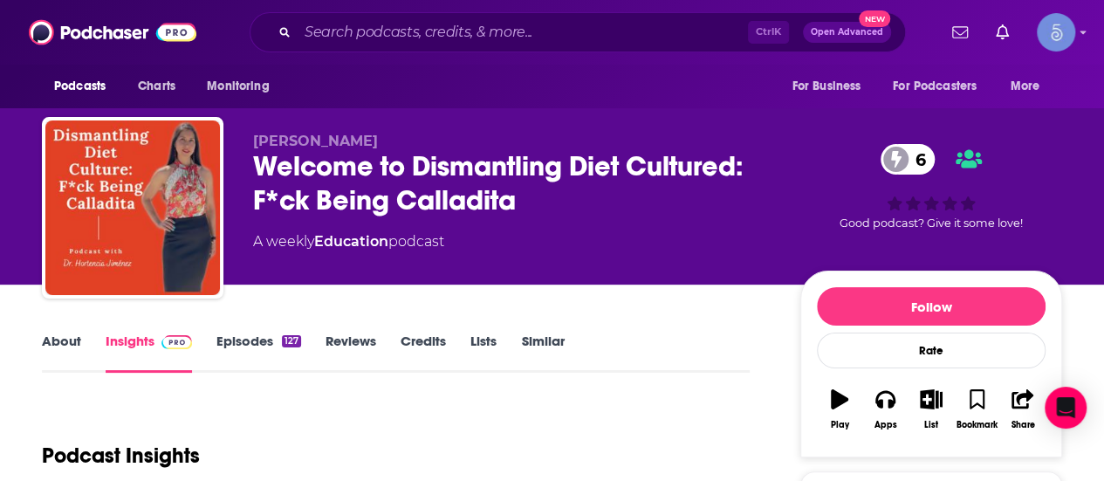
scroll to position [175, 0]
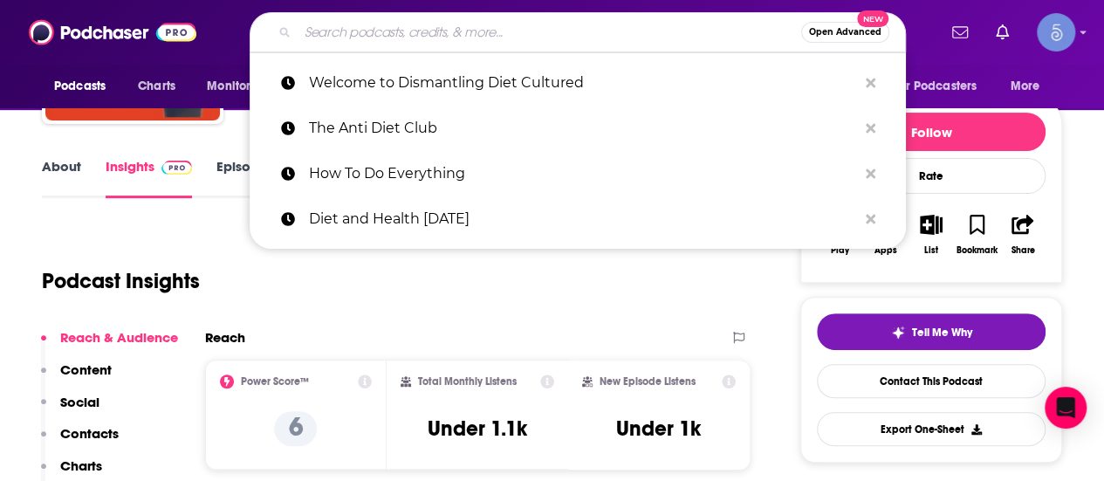
click at [661, 27] on input "Search podcasts, credits, & more..." at bounding box center [549, 32] width 503 height 28
paste input "The Career Diet Podcast"
type input "The Career Diet Podcast"
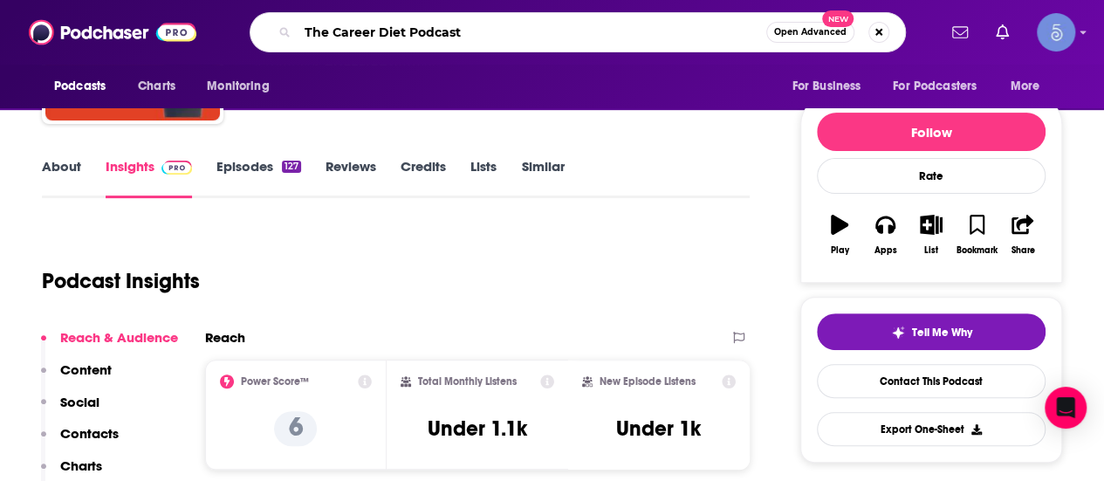
click at [705, 36] on input "The Career Diet Podcast" at bounding box center [532, 32] width 469 height 28
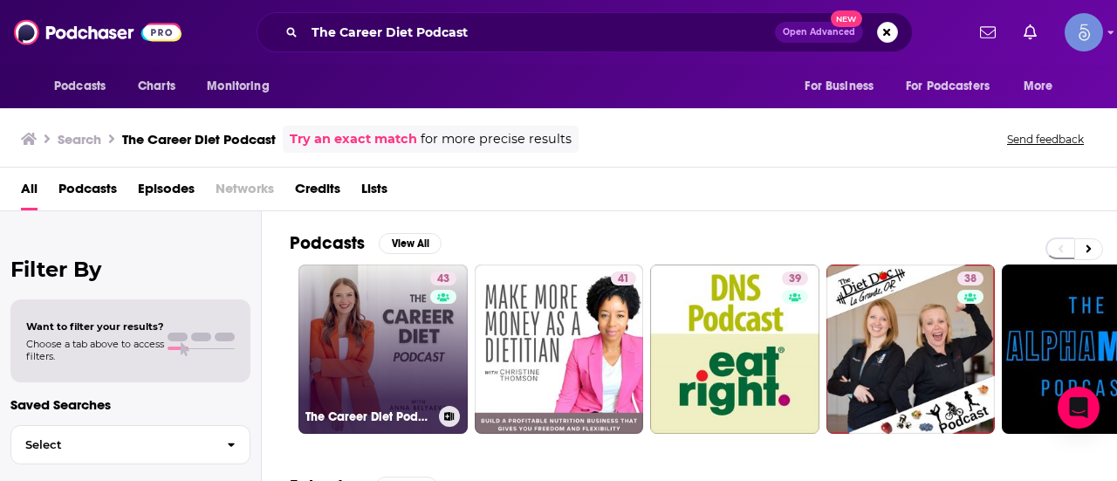
click at [392, 337] on link "43 The Career Diet Podcast" at bounding box center [382, 348] width 169 height 169
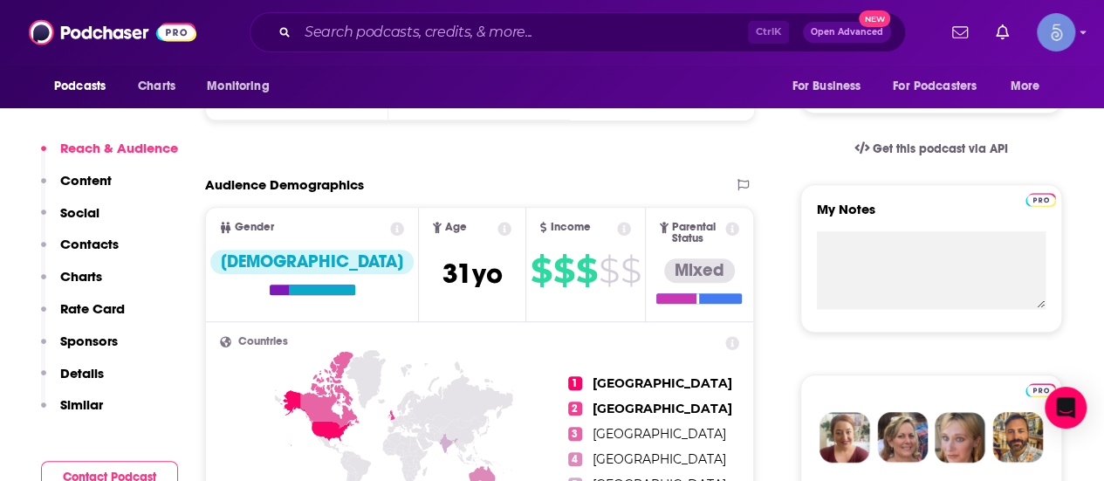
scroll to position [349, 0]
